Goal: Information Seeking & Learning: Learn about a topic

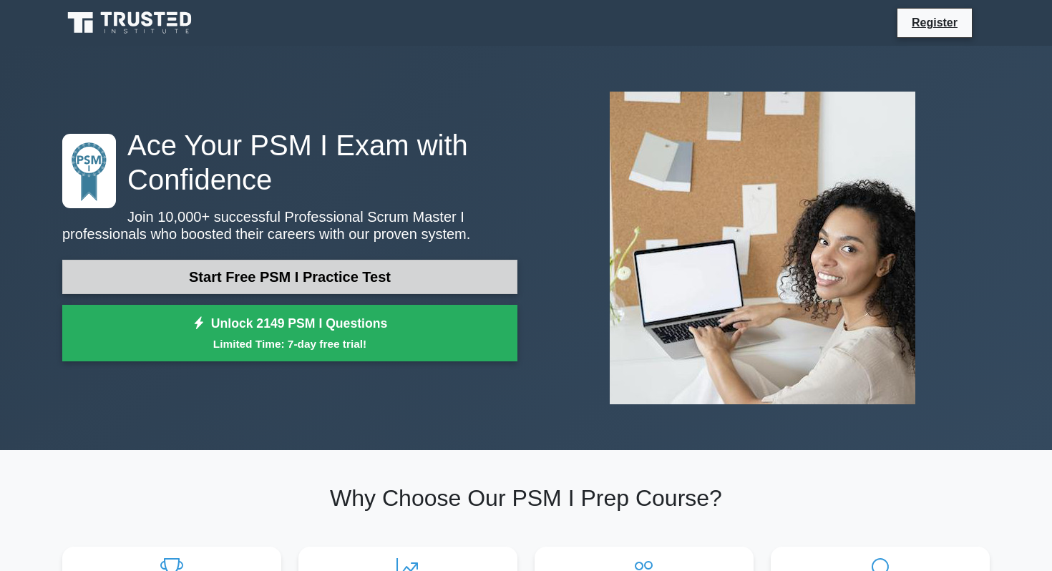
click at [345, 270] on link "Start Free PSM I Practice Test" at bounding box center [289, 277] width 455 height 34
